Goal: Navigation & Orientation: Find specific page/section

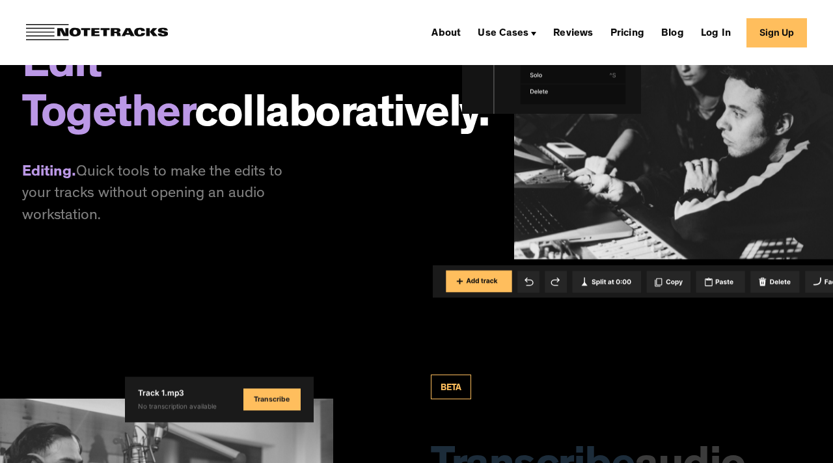
scroll to position [2805, 0]
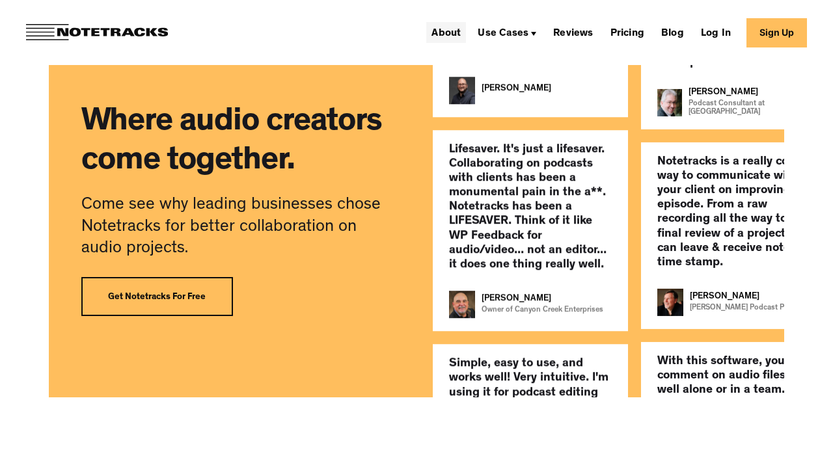
click at [449, 33] on link "About" at bounding box center [446, 32] width 40 height 21
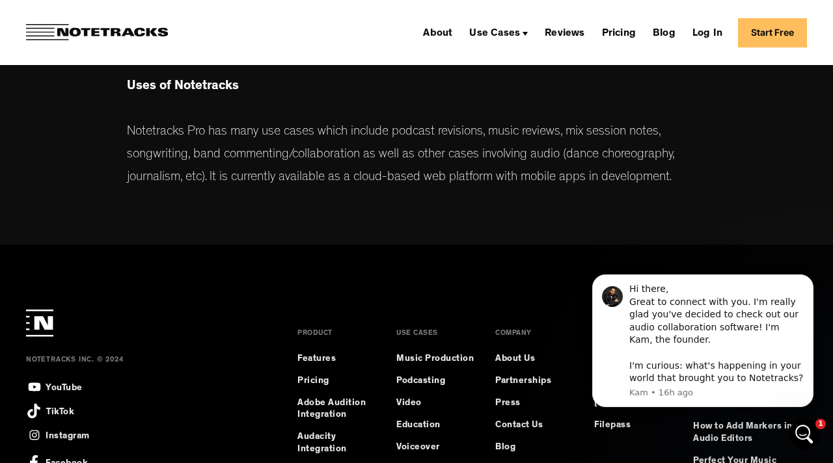
scroll to position [788, 0]
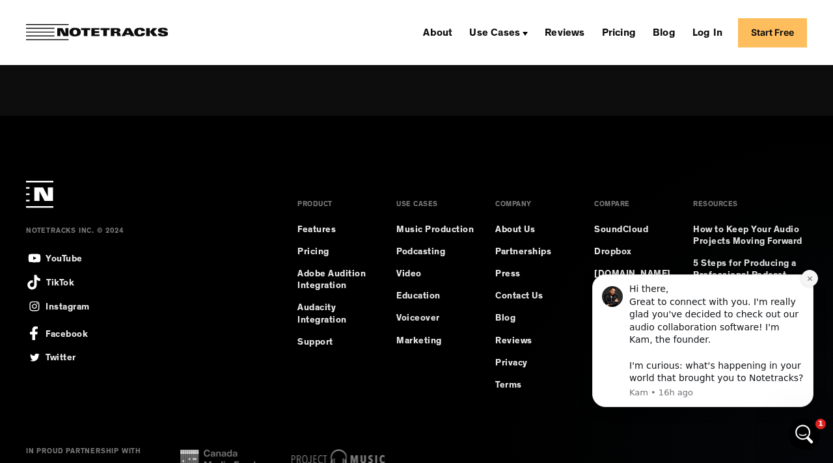
click at [809, 279] on icon "Dismiss notification" at bounding box center [809, 278] width 5 height 5
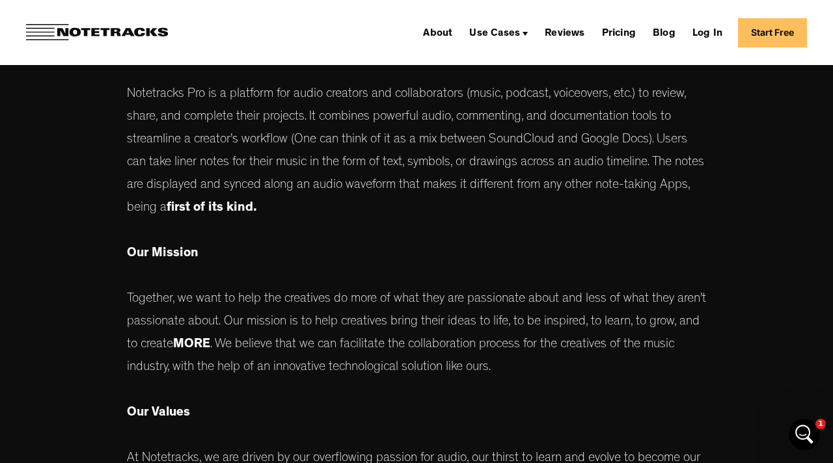
scroll to position [0, 0]
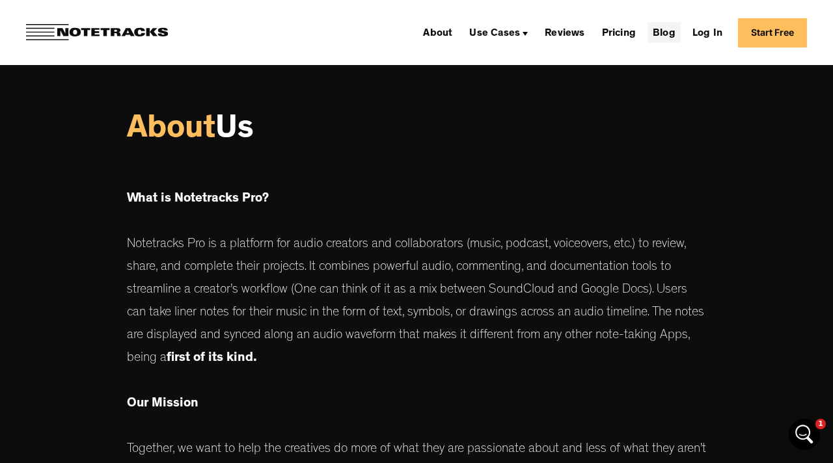
click at [666, 33] on link "Blog" at bounding box center [664, 32] width 33 height 21
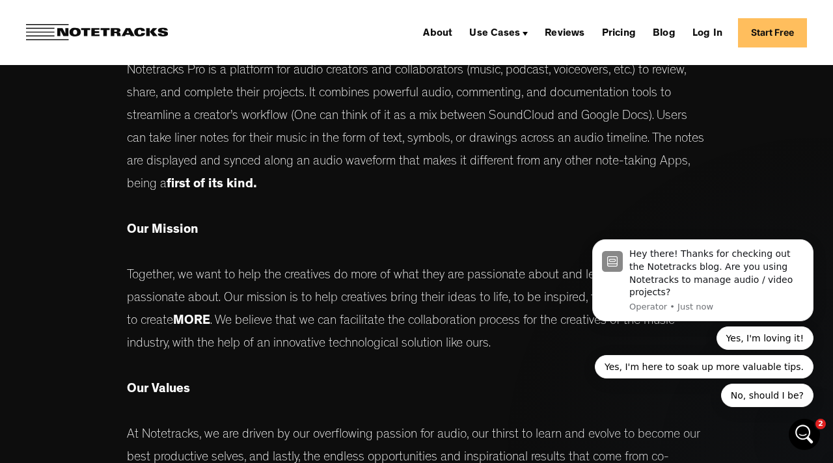
scroll to position [834, 0]
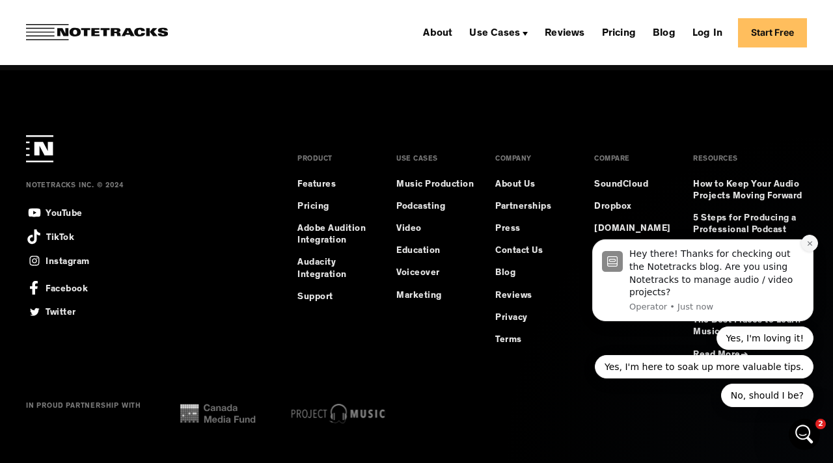
click at [811, 243] on icon "Dismiss notification" at bounding box center [809, 243] width 7 height 7
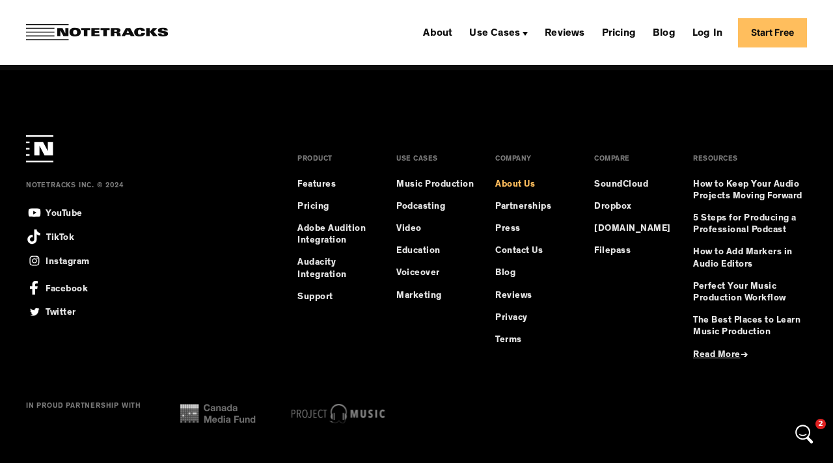
click at [519, 179] on link "About Us" at bounding box center [515, 185] width 40 height 12
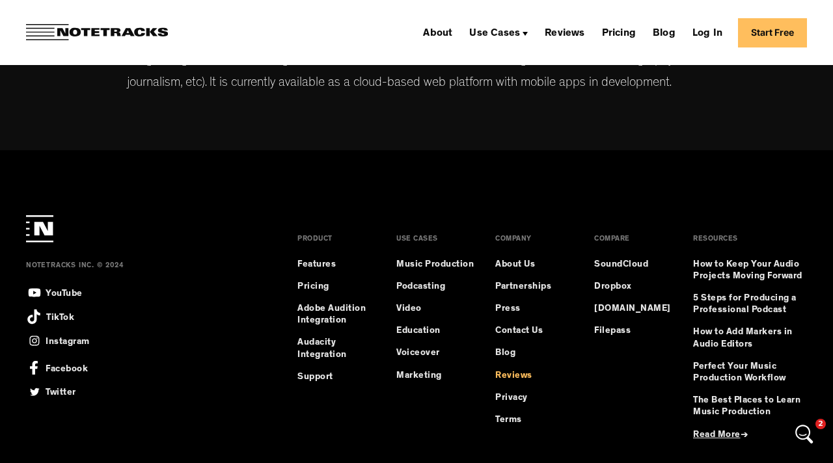
scroll to position [762, 0]
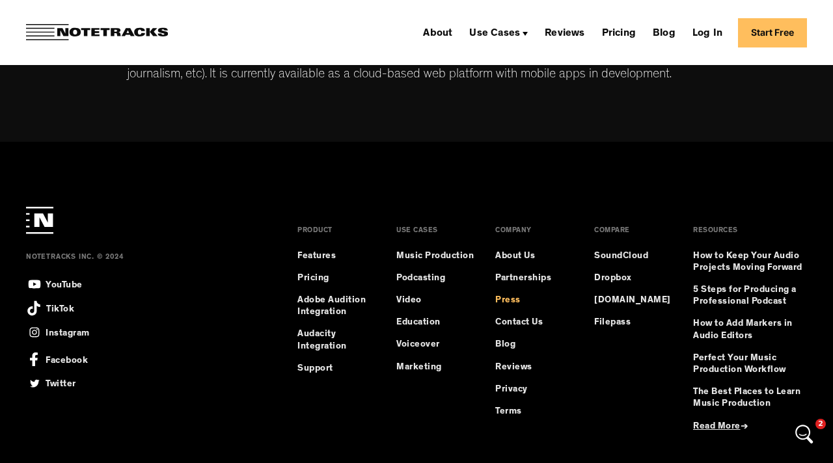
click at [517, 300] on link "Press" at bounding box center [507, 301] width 25 height 12
